Goal: Communication & Community: Answer question/provide support

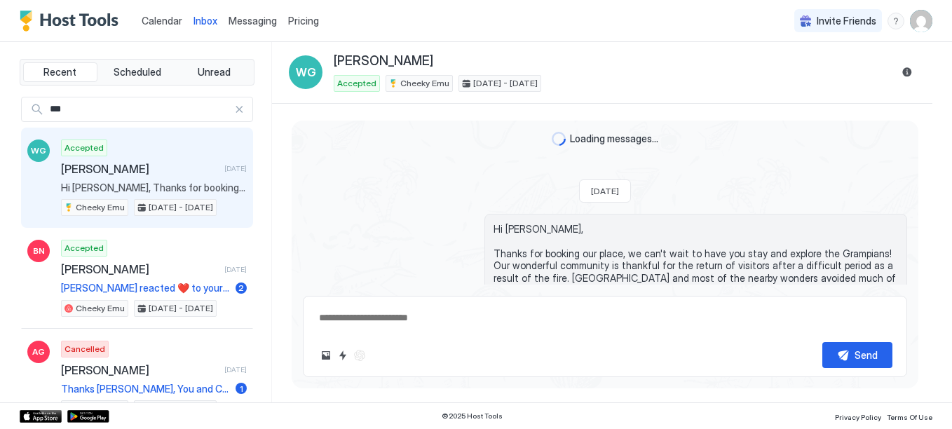
type textarea "*"
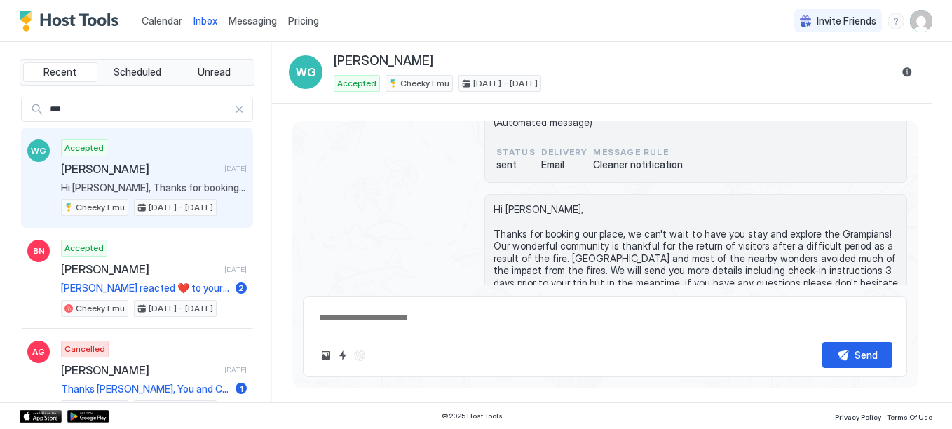
scroll to position [42, 0]
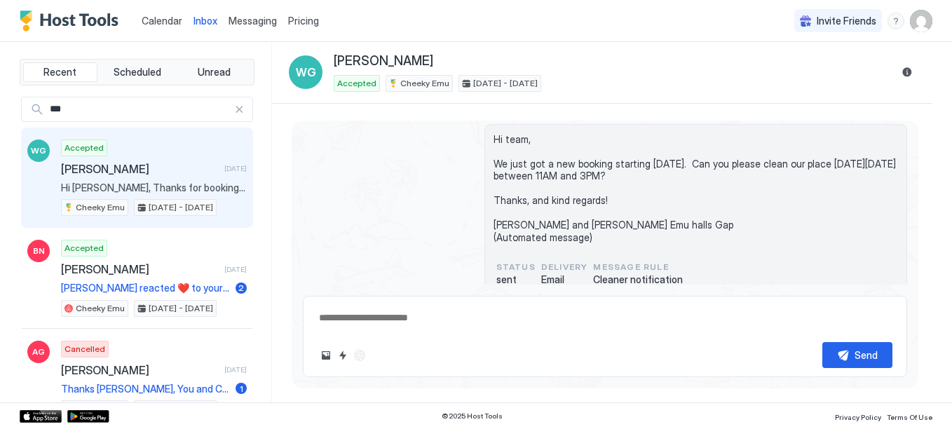
click at [233, 115] on div "***" at bounding box center [137, 109] width 232 height 25
click at [234, 113] on div at bounding box center [239, 109] width 10 height 10
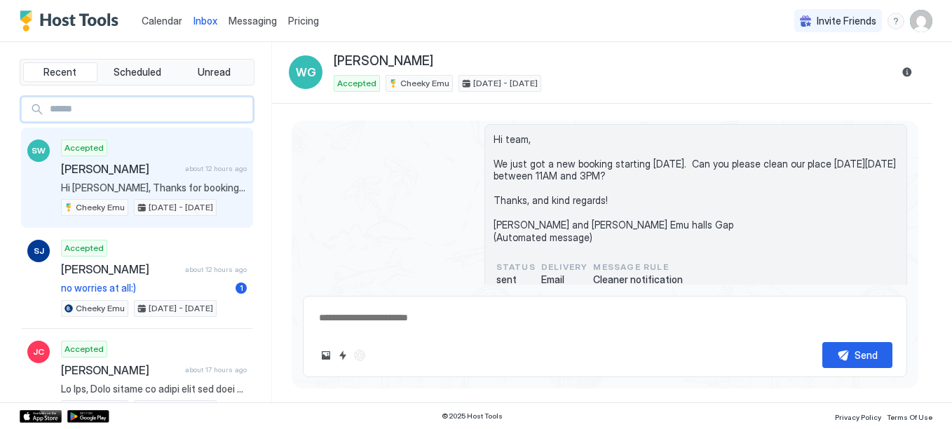
click at [139, 159] on div "Accepted [PERSON_NAME] about 12 hours ago Hi [PERSON_NAME], Thanks for booking …" at bounding box center [154, 177] width 186 height 77
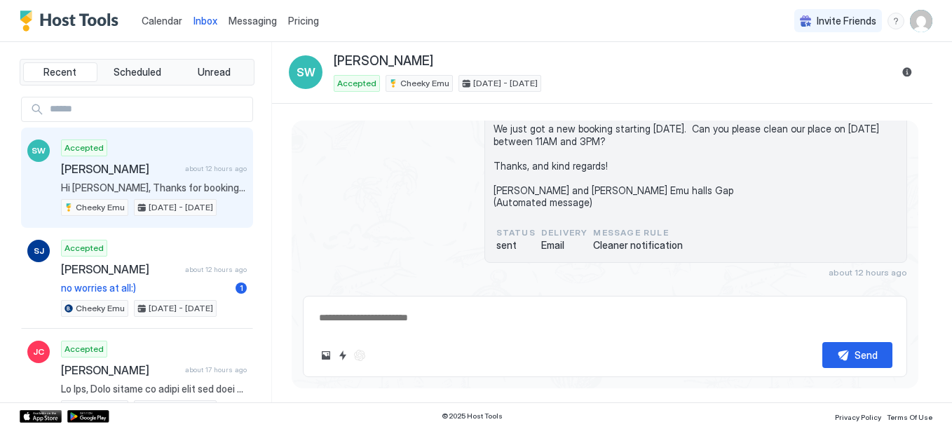
scroll to position [289, 0]
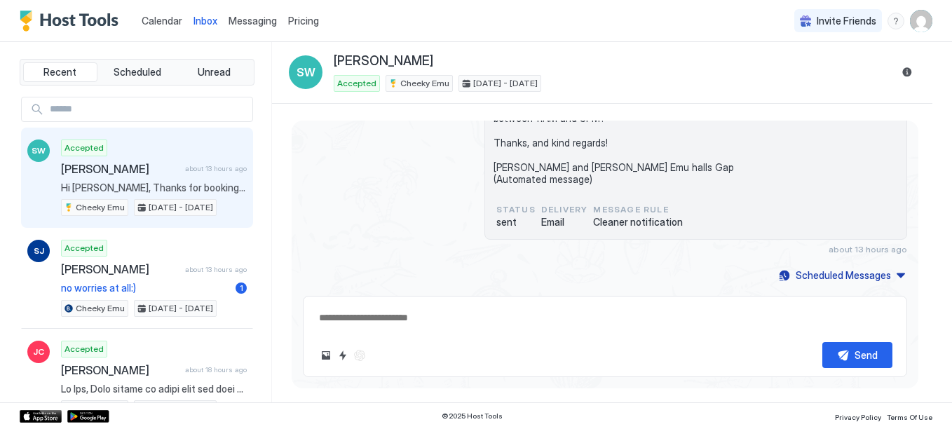
type textarea "*"
